Goal: Check status: Check status

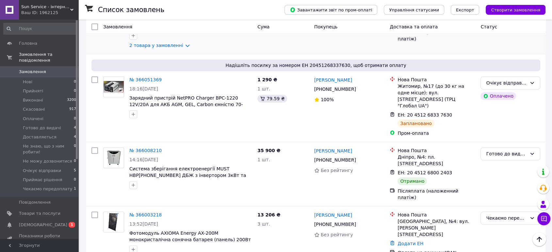
scroll to position [290, 0]
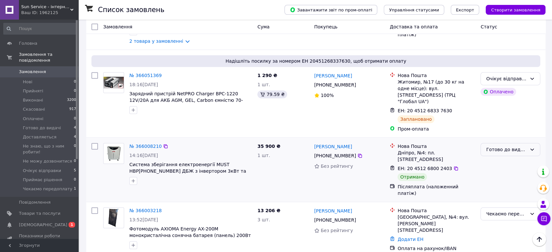
click at [501, 146] on div "Готово до видачі" at bounding box center [506, 149] width 41 height 7
click at [499, 141] on li "Виконано" at bounding box center [509, 141] width 59 height 12
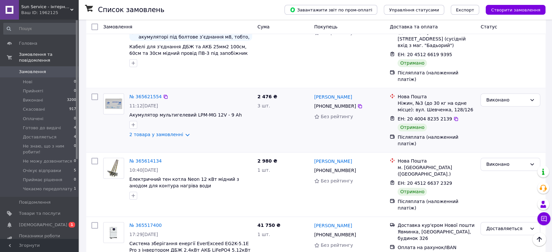
scroll to position [906, 0]
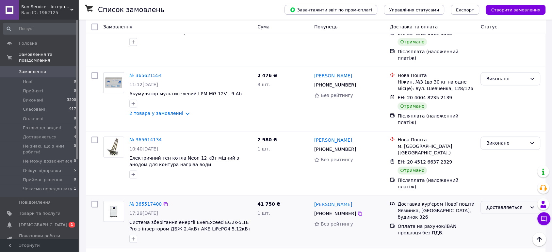
click at [512, 204] on div "Доставляеться" at bounding box center [506, 207] width 41 height 7
click at [497, 111] on li "Виконано" at bounding box center [509, 113] width 59 height 12
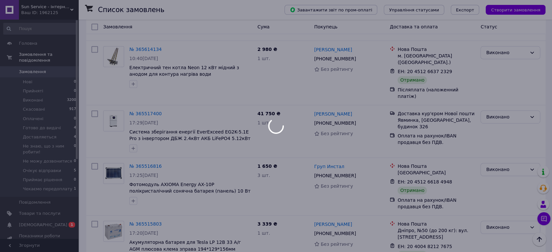
scroll to position [1052, 0]
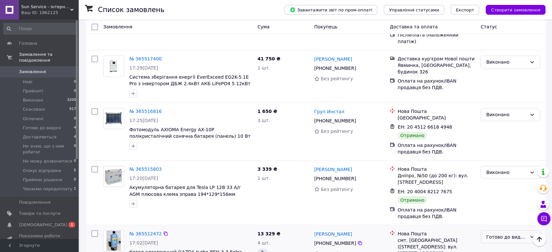
click at [510, 233] on div "Готово до видачі" at bounding box center [506, 236] width 41 height 7
click at [499, 142] on li "Виконано" at bounding box center [509, 142] width 59 height 12
click at [517, 163] on div "Виконано" at bounding box center [509, 192] width 65 height 59
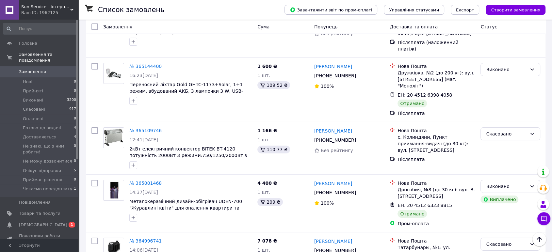
scroll to position [2139, 0]
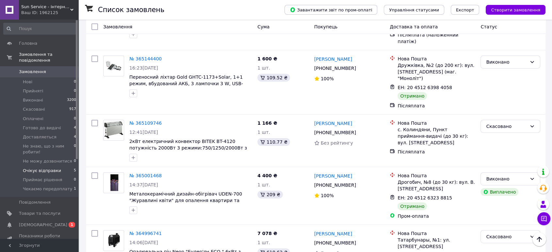
click at [49, 168] on span "Очікує відправки" at bounding box center [42, 171] width 38 height 6
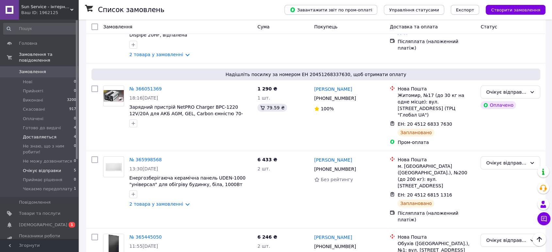
click at [50, 134] on span "Доставляеться" at bounding box center [40, 137] width 34 height 6
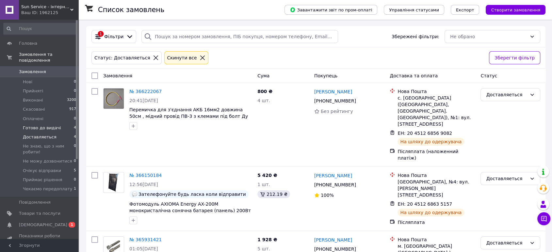
click at [48, 125] on span "Готово до видачі" at bounding box center [42, 128] width 38 height 6
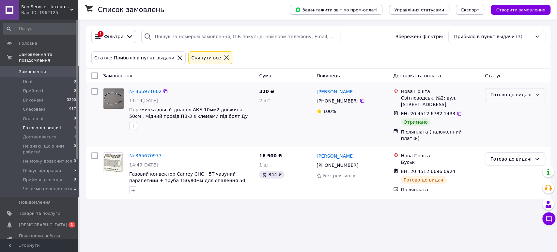
click at [509, 94] on div "Готово до видачі" at bounding box center [511, 94] width 41 height 7
click at [500, 122] on li "Виконано" at bounding box center [515, 121] width 60 height 12
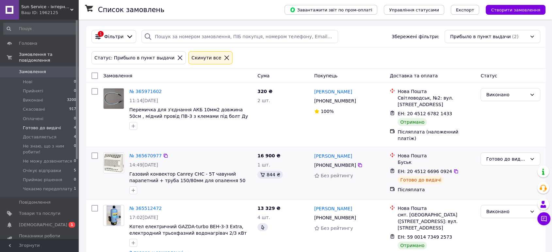
scroll to position [9, 0]
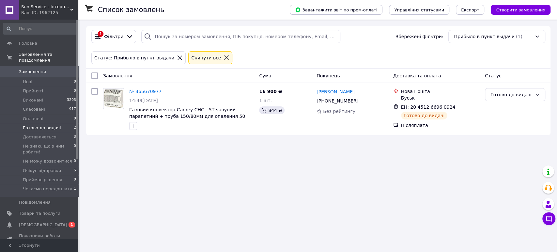
click at [224, 56] on icon at bounding box center [227, 58] width 6 height 6
